Goal: Information Seeking & Learning: Learn about a topic

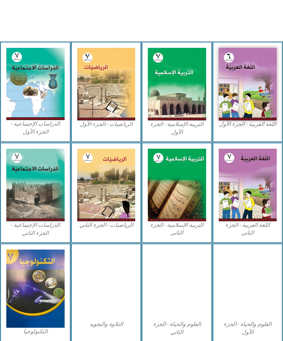
scroll to position [161, 0]
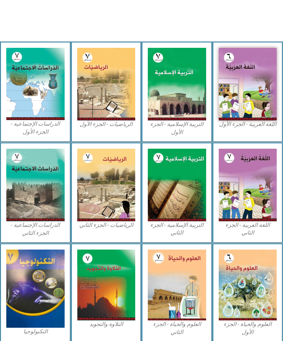
click at [182, 115] on img at bounding box center [177, 84] width 58 height 73
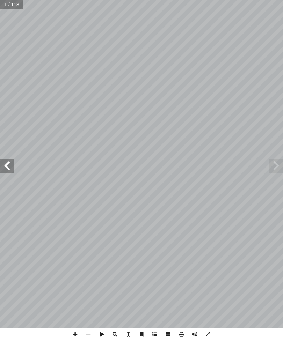
click at [3, 164] on span at bounding box center [7, 166] width 14 height 14
click at [0, 164] on span at bounding box center [7, 166] width 14 height 14
click at [5, 163] on span at bounding box center [7, 166] width 14 height 14
click at [0, 164] on span at bounding box center [7, 166] width 14 height 14
click at [10, 160] on span at bounding box center [7, 166] width 14 height 14
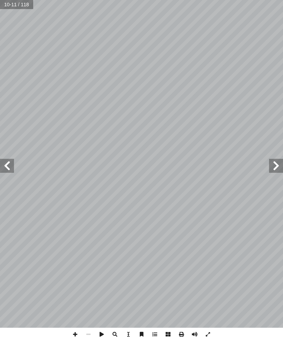
click at [9, 161] on span at bounding box center [7, 166] width 14 height 14
